Goal: Information Seeking & Learning: Learn about a topic

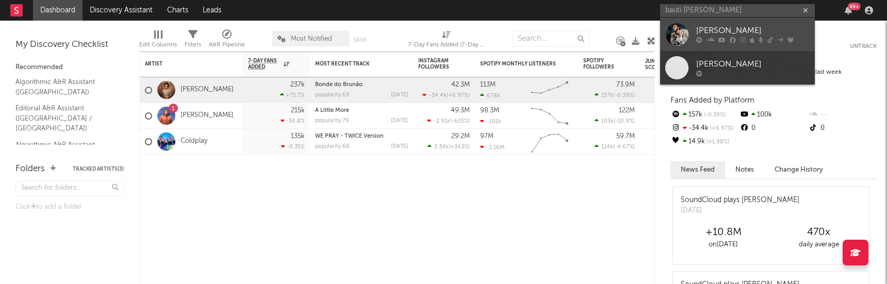
type input "bauti [PERSON_NAME]"
click at [688, 34] on link "[PERSON_NAME]" at bounding box center [737, 35] width 155 height 34
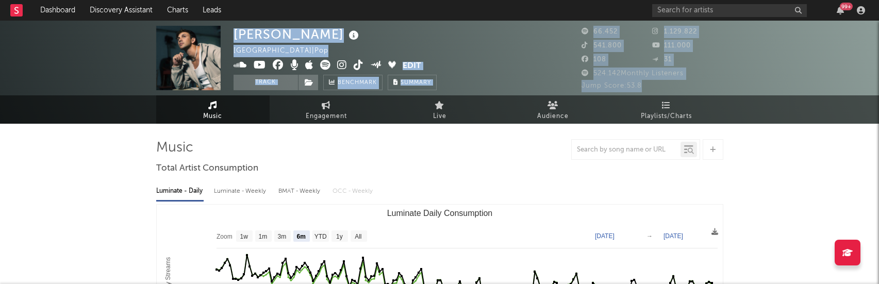
drag, startPoint x: 656, startPoint y: 86, endPoint x: 558, endPoint y: 81, distance: 98.1
click at [558, 81] on div "Bauti [PERSON_NAME] [GEOGRAPHIC_DATA] | Pop Edit Track Benchmark Summary 66.452…" at bounding box center [439, 58] width 879 height 75
click at [603, 84] on span "Jump Score: 53.8" at bounding box center [612, 86] width 60 height 7
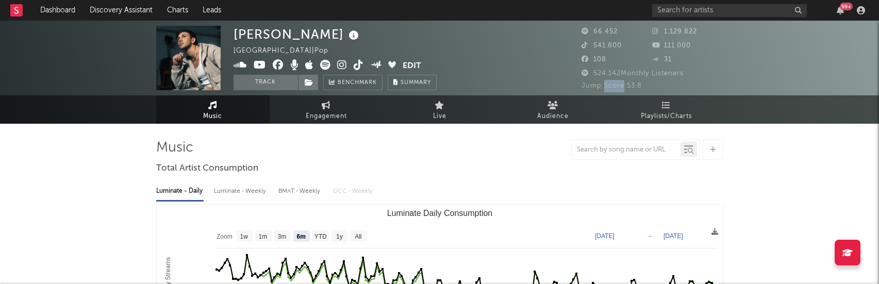
click at [603, 84] on span "Jump Score: 53.8" at bounding box center [612, 86] width 60 height 7
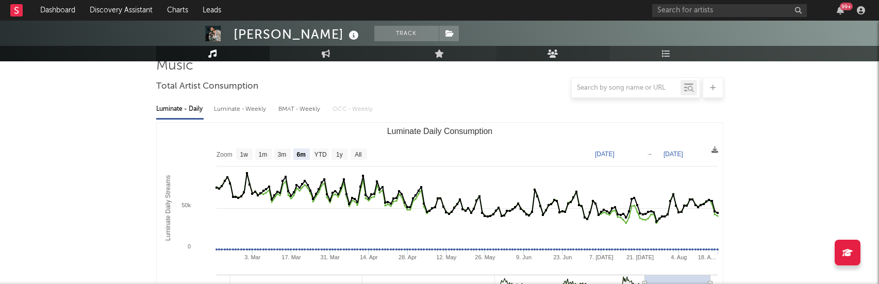
scroll to position [103, 0]
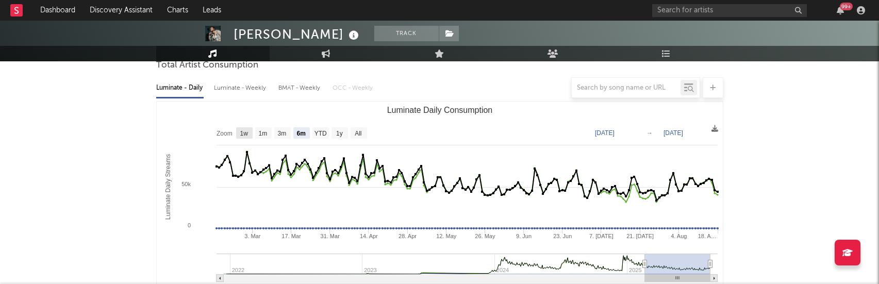
click at [243, 130] on text "1w" at bounding box center [244, 133] width 8 height 7
select select "1w"
type input "[DATE]"
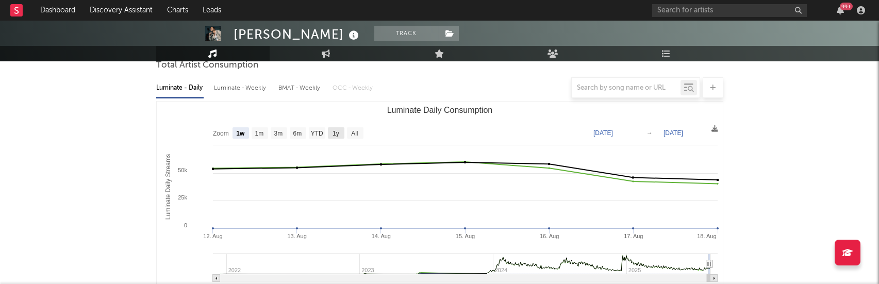
click at [332, 130] on text "1y" at bounding box center [335, 133] width 7 height 7
select select "1y"
type input "[DATE]"
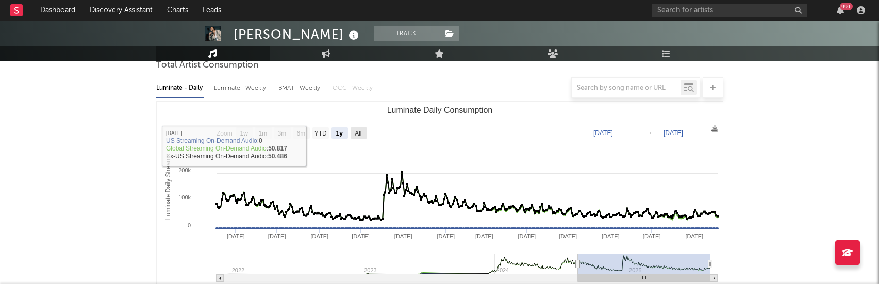
click at [353, 128] on rect "Luminate Daily Consumption" at bounding box center [359, 132] width 17 height 11
select select "All"
type input "[DATE]"
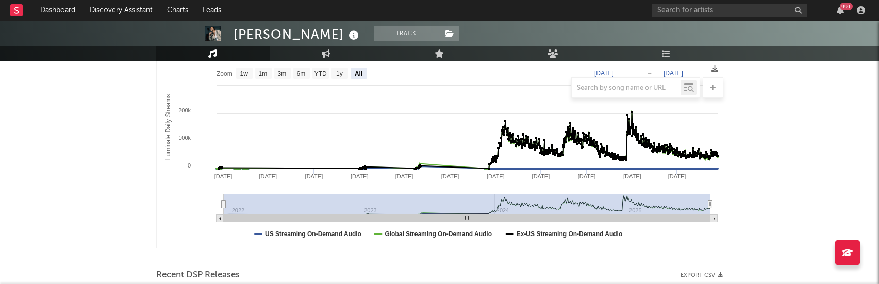
scroll to position [155, 0]
